Goal: Information Seeking & Learning: Learn about a topic

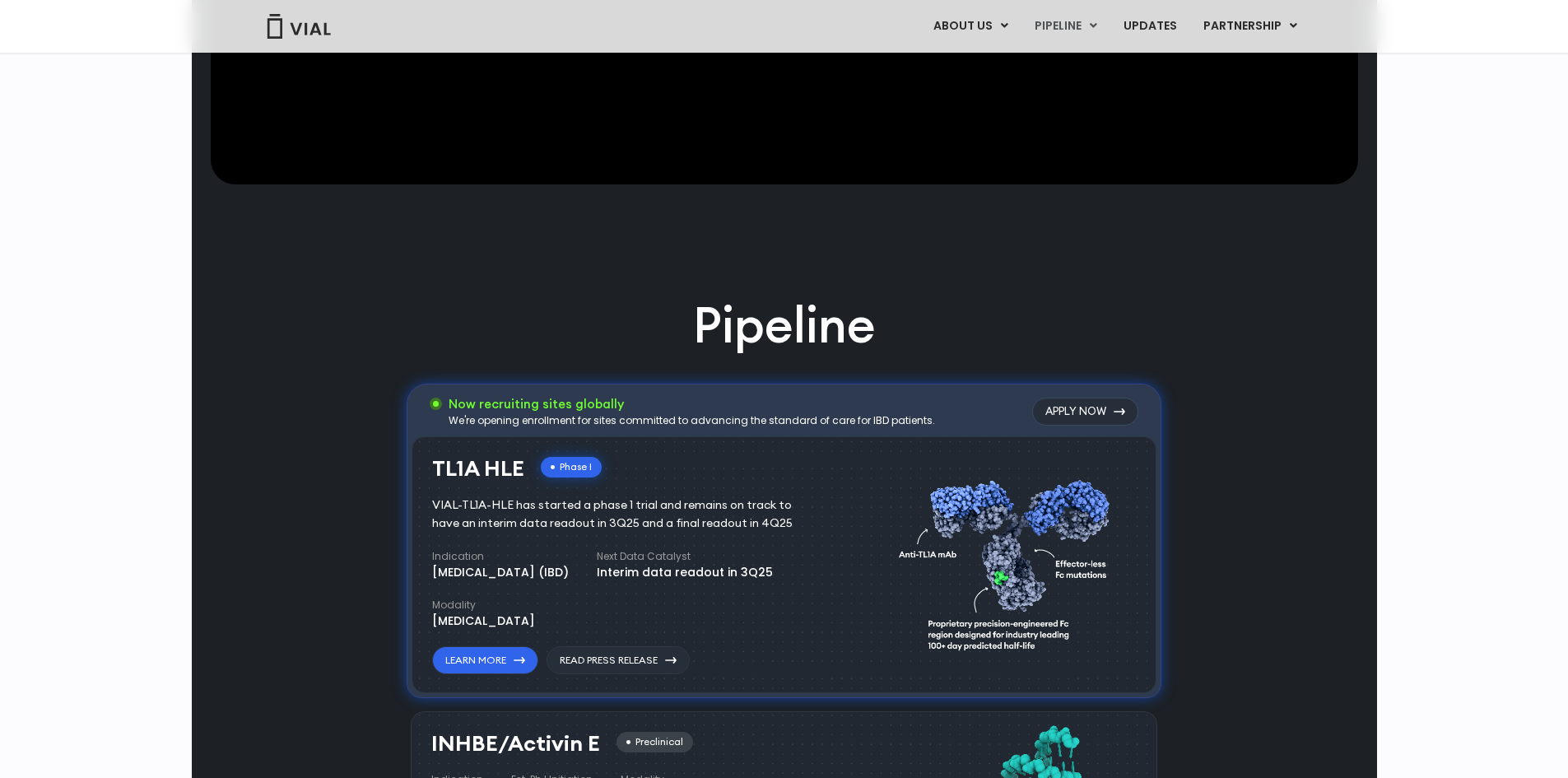
scroll to position [741, 0]
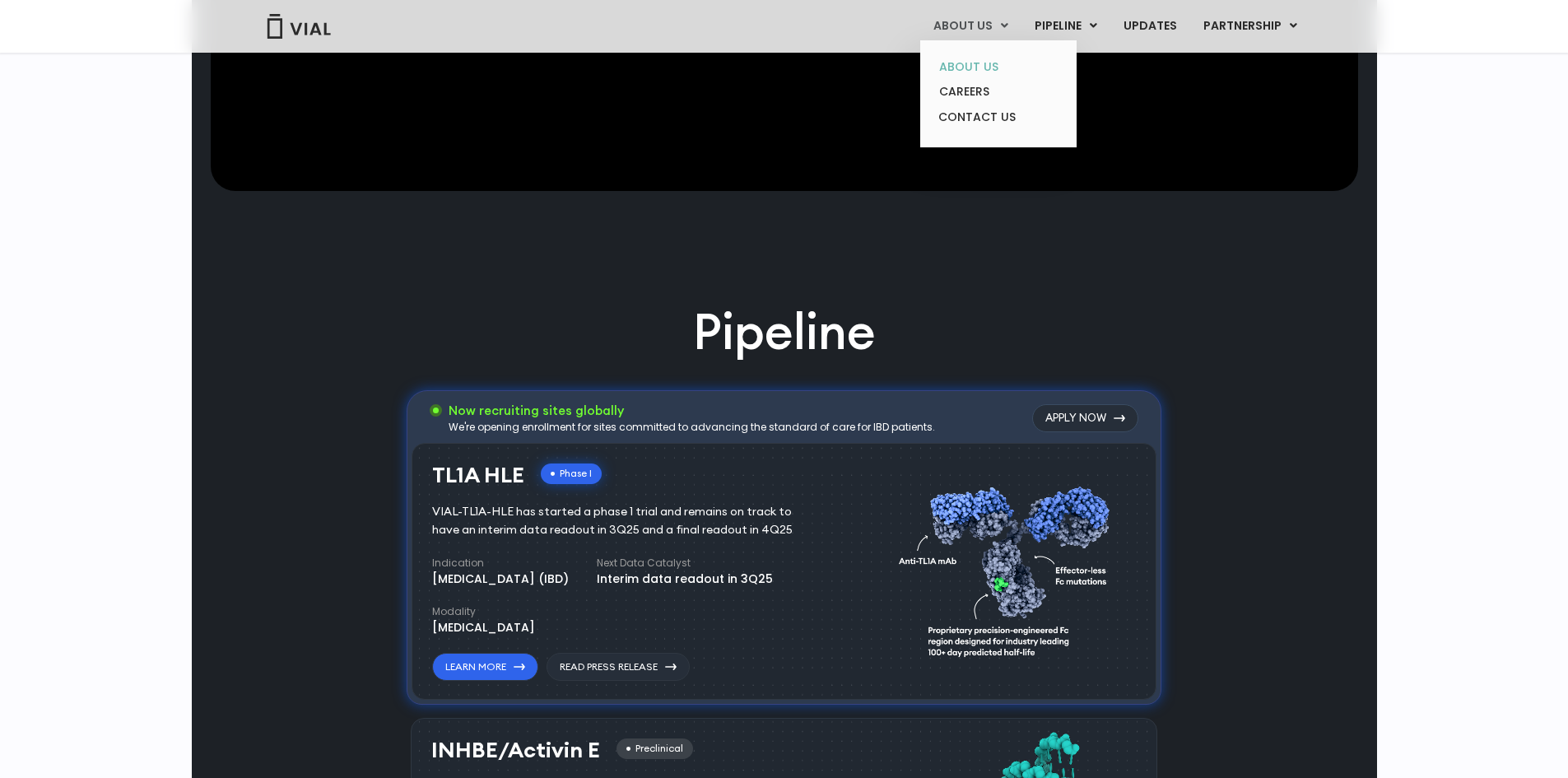
click at [975, 59] on link "ABOUT US" at bounding box center [998, 67] width 144 height 26
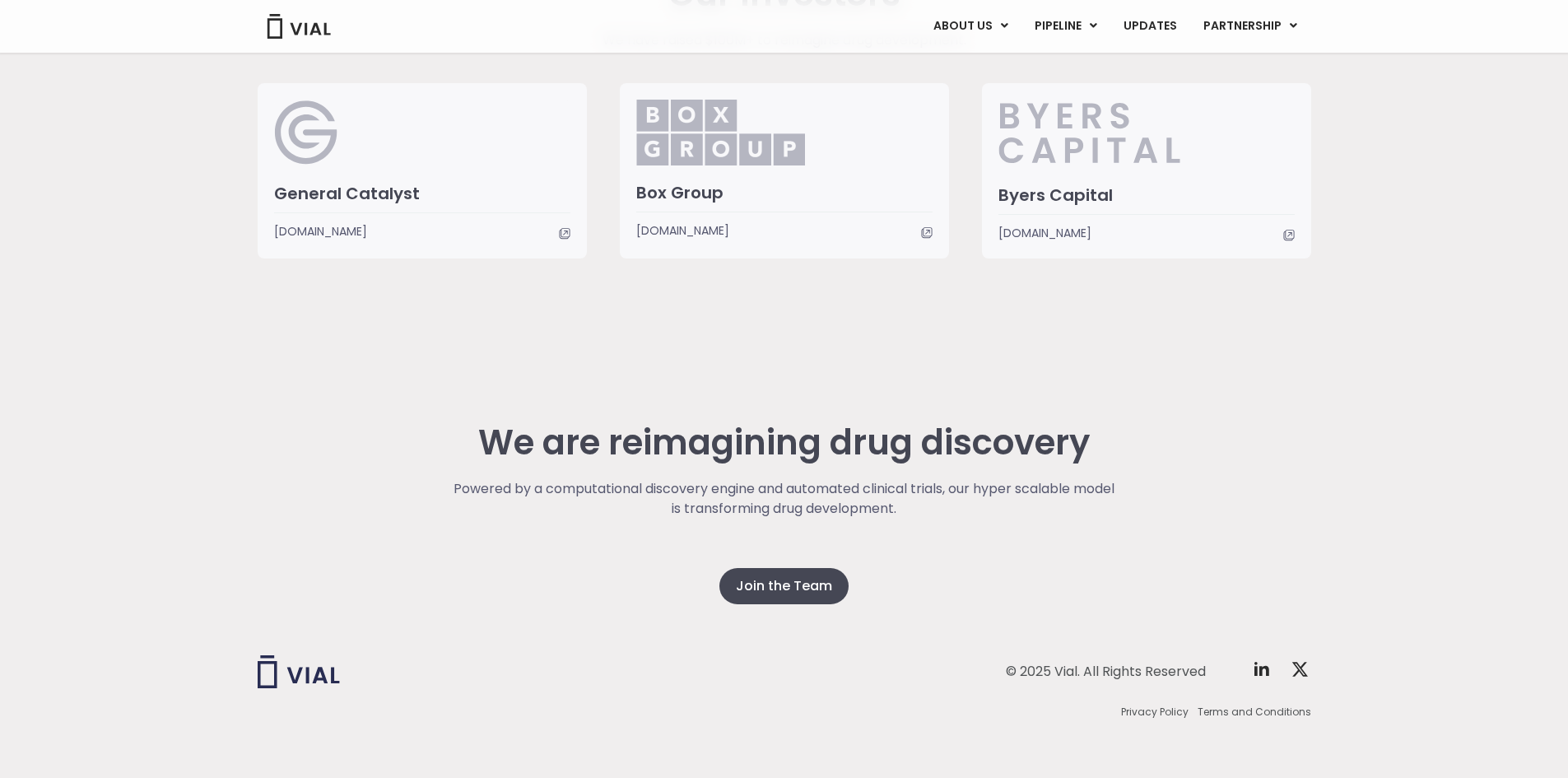
scroll to position [4186, 0]
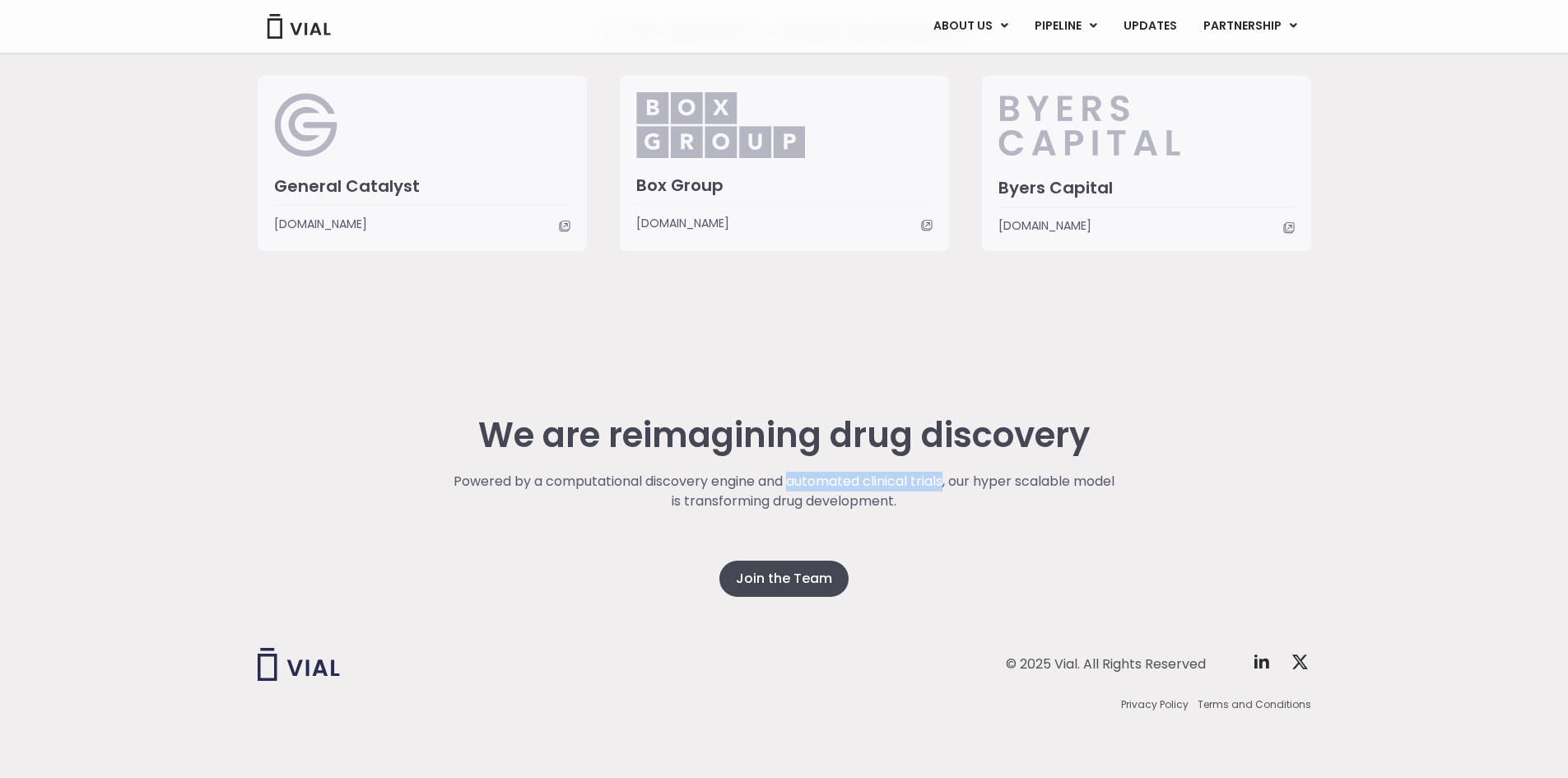
drag, startPoint x: 810, startPoint y: 479, endPoint x: 969, endPoint y: 478, distance: 159.0
click at [969, 478] on p "Powered by a computational discovery engine and automated clinical trials, our …" at bounding box center [784, 492] width 666 height 40
click at [1037, 540] on div "Powered by a computational discovery engine and automated clinical trials, our …" at bounding box center [784, 516] width 666 height 89
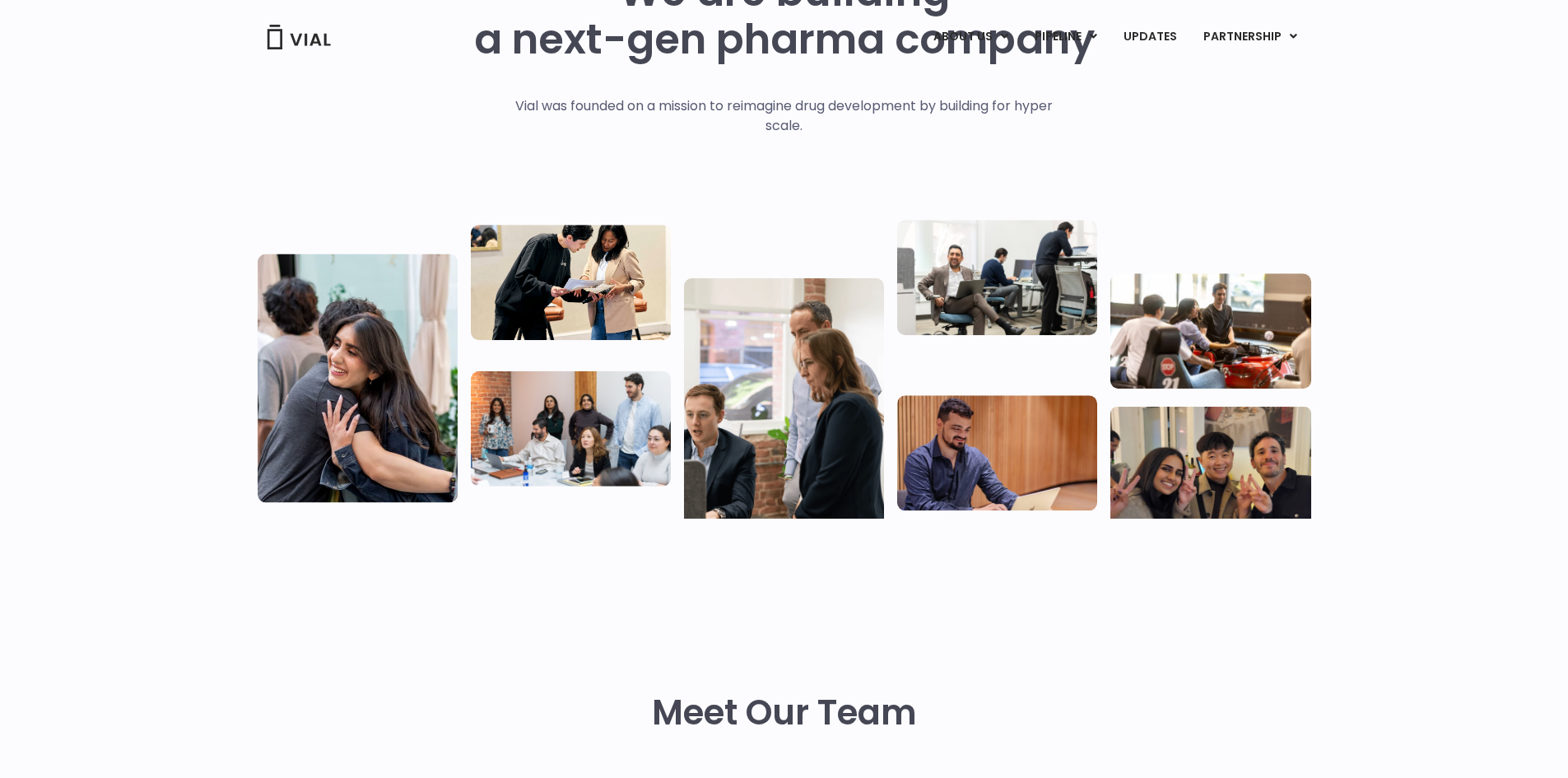
scroll to position [0, 0]
